Goal: Task Accomplishment & Management: Use online tool/utility

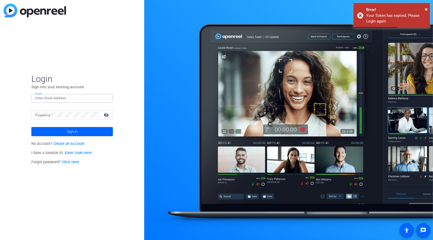
click at [75, 99] on input "Email" at bounding box center [71, 98] width 73 height 6
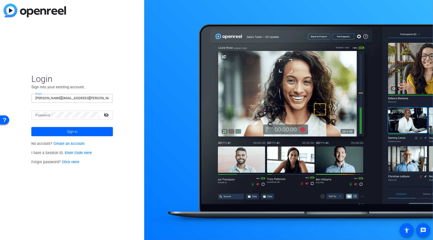
type input "[PERSON_NAME][EMAIL_ADDRESS][PERSON_NAME][DOMAIN_NAME]"
click at [31, 127] on button "Sign in" at bounding box center [72, 131] width 82 height 9
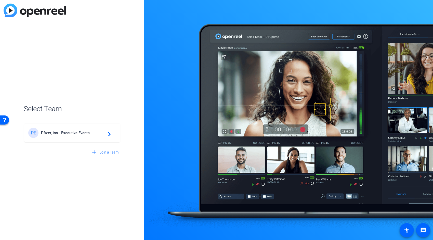
click at [82, 136] on div "PE Pfizer, inc - Executive Events navigate_next" at bounding box center [72, 133] width 88 height 10
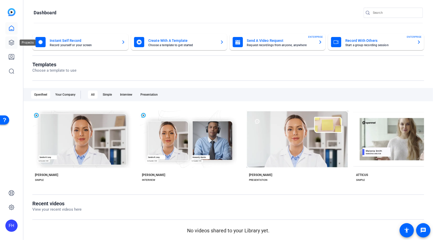
click at [9, 43] on icon at bounding box center [11, 43] width 6 height 6
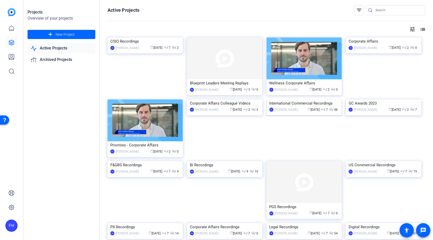
click at [303, 99] on img at bounding box center [304, 99] width 75 height 0
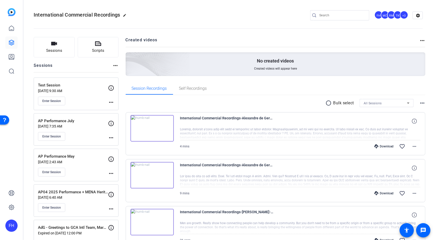
click at [111, 174] on mat-icon "more_horiz" at bounding box center [111, 173] width 6 height 6
click at [114, 177] on span "Edit Session" at bounding box center [123, 180] width 23 height 6
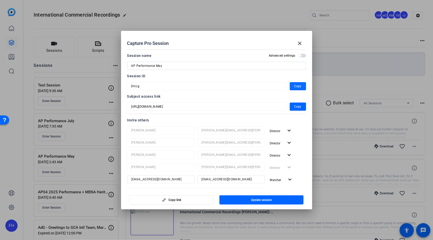
click at [296, 87] on span "Copy" at bounding box center [298, 86] width 7 height 6
click at [295, 106] on span "Copy" at bounding box center [298, 107] width 7 height 6
click at [295, 86] on span "Copy" at bounding box center [298, 86] width 7 height 6
click at [300, 42] on mat-icon "close" at bounding box center [300, 43] width 6 height 6
